Goal: Information Seeking & Learning: Find specific fact

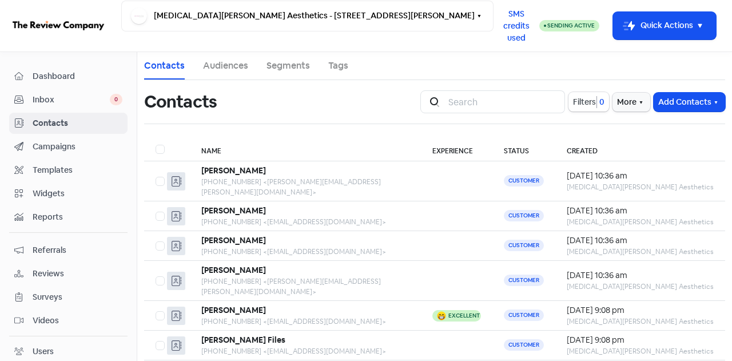
click at [50, 274] on span "Reviews" at bounding box center [78, 274] width 90 height 12
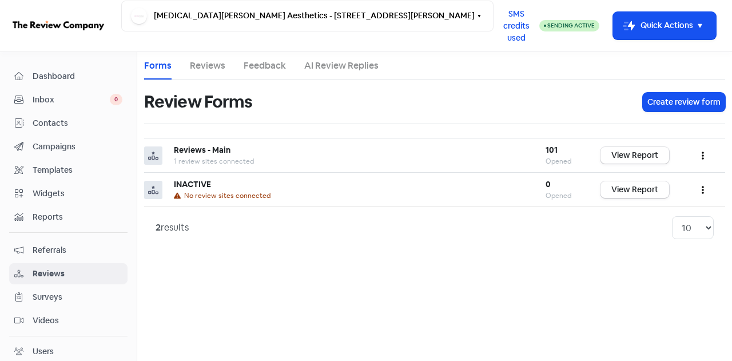
click at [57, 76] on span "Dashboard" at bounding box center [78, 76] width 90 height 12
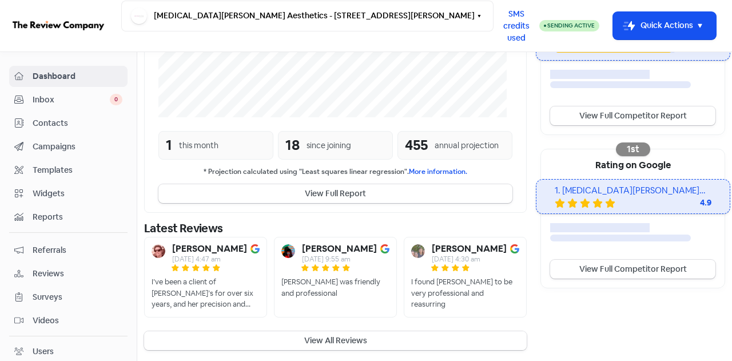
scroll to position [291, 0]
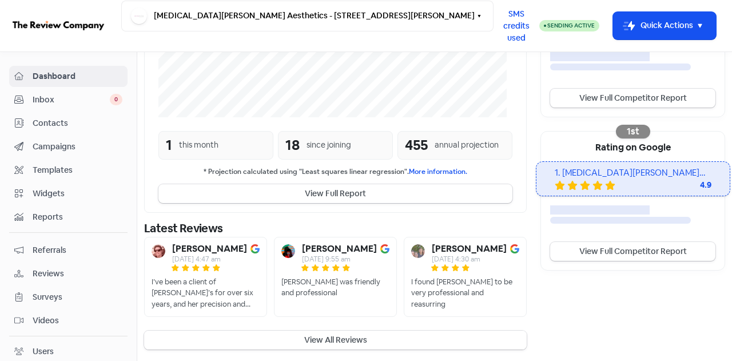
click at [331, 335] on button "View All Reviews" at bounding box center [335, 340] width 383 height 19
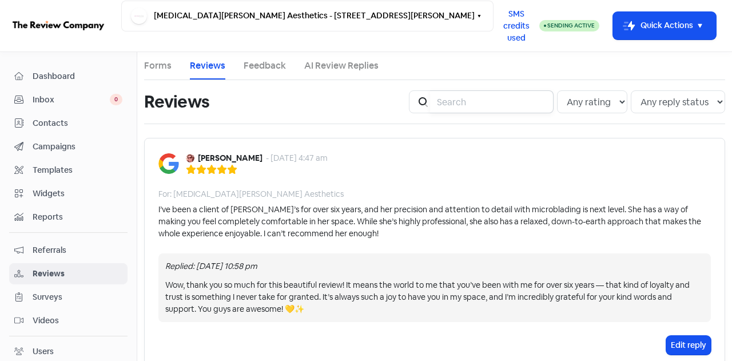
click at [482, 102] on input "search" at bounding box center [492, 101] width 124 height 23
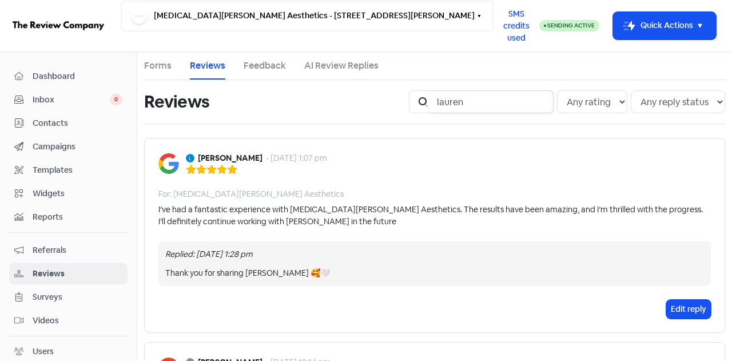
type input "lauren"
